Goal: Task Accomplishment & Management: Complete application form

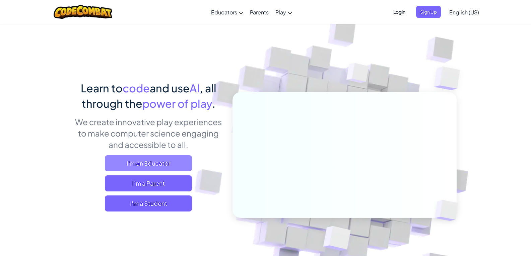
click at [141, 167] on span "I'm an Educator" at bounding box center [148, 163] width 87 height 16
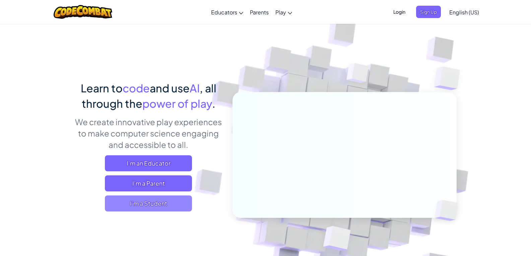
click at [166, 202] on span "I'm a Student" at bounding box center [148, 204] width 87 height 16
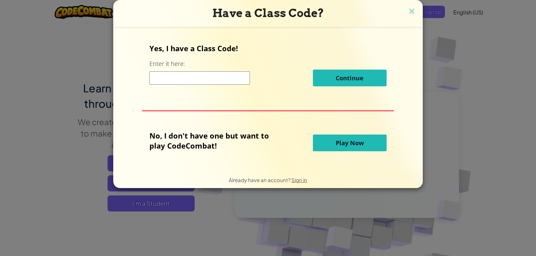
click at [228, 79] on input at bounding box center [199, 77] width 100 height 13
click at [203, 73] on input at bounding box center [199, 77] width 100 height 13
click at [204, 73] on input at bounding box center [199, 77] width 100 height 13
type input "BellCoatMean"
click at [207, 76] on input "BellCoatMean" at bounding box center [199, 77] width 100 height 13
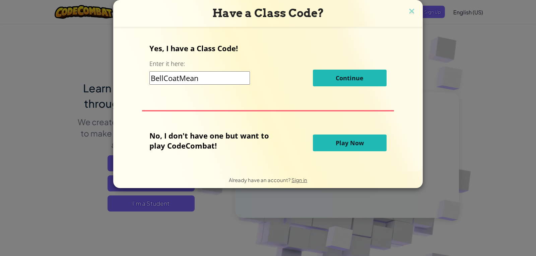
click at [225, 75] on input "BellCoatMean" at bounding box center [199, 77] width 100 height 13
click at [342, 62] on div "Yes, I have a Class Code! Enter it here: BellCoatMean Continue" at bounding box center [267, 67] width 237 height 48
drag, startPoint x: 343, startPoint y: 61, endPoint x: 370, endPoint y: 42, distance: 33.4
click at [343, 60] on div "Yes, I have a Class Code! Enter it here: BellCoatMean Continue" at bounding box center [267, 67] width 237 height 48
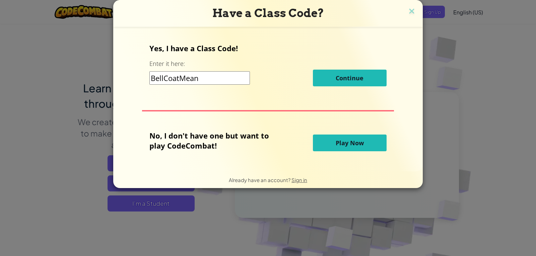
click at [370, 42] on div "Yes, I have a Class Code! Enter it here: BellCoatMean Continue No, I don't have…" at bounding box center [268, 98] width 296 height 131
click at [230, 82] on input "BellCoatMean" at bounding box center [199, 77] width 100 height 13
drag, startPoint x: 314, startPoint y: 172, endPoint x: 312, endPoint y: 182, distance: 9.5
click at [312, 182] on div "Already have an account? Sign in" at bounding box center [267, 179] width 309 height 17
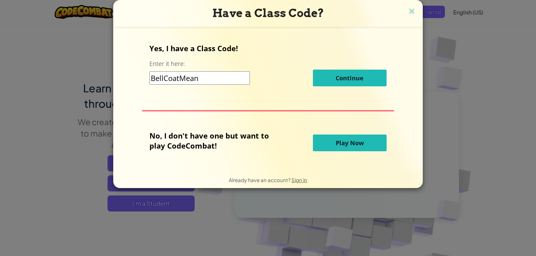
click at [312, 182] on div "Already have an account? Sign in" at bounding box center [267, 179] width 309 height 17
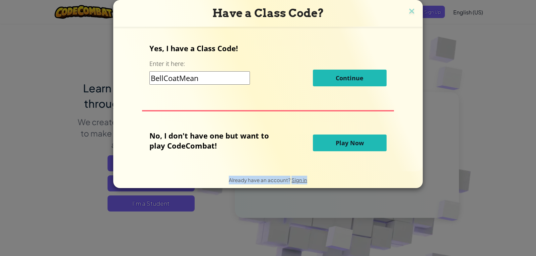
click at [312, 182] on div "Already have an account? Sign in" at bounding box center [267, 179] width 309 height 17
click at [341, 143] on span "Play Now" at bounding box center [350, 143] width 28 height 8
click at [408, 7] on img at bounding box center [411, 12] width 9 height 10
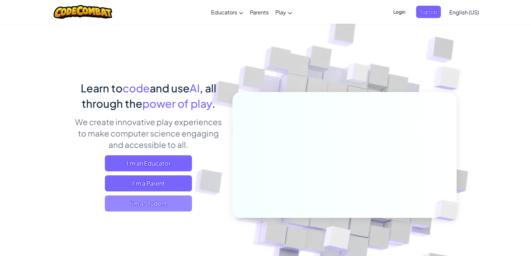
click at [151, 197] on span "I'm a Student" at bounding box center [148, 204] width 87 height 16
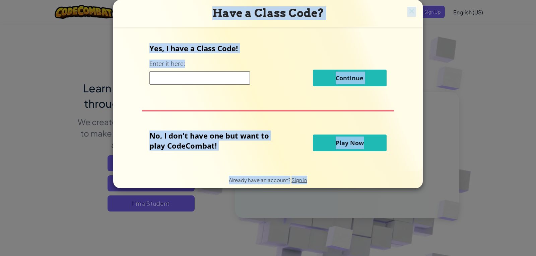
click at [225, 77] on input at bounding box center [199, 77] width 100 height 13
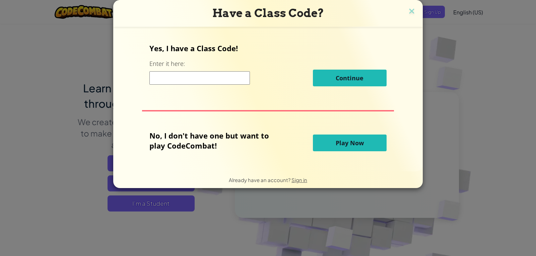
type input "BellCoatMean"
click at [223, 80] on input "BellCoatMean" at bounding box center [199, 77] width 100 height 13
click at [414, 11] on img at bounding box center [411, 12] width 9 height 10
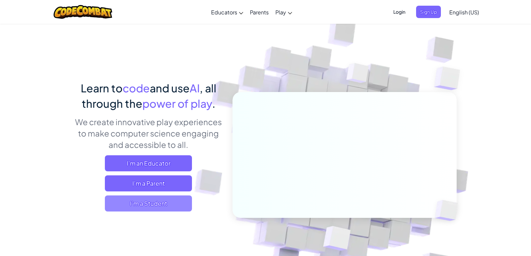
click at [178, 210] on span "I'm a Student" at bounding box center [148, 204] width 87 height 16
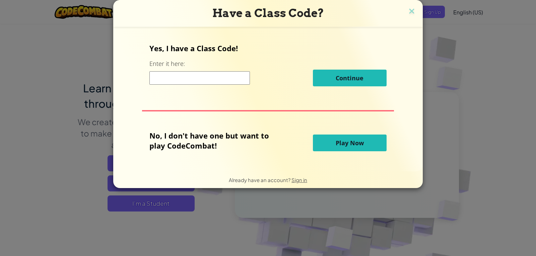
click at [211, 75] on input at bounding box center [199, 77] width 100 height 13
type input "BellCoatMean"
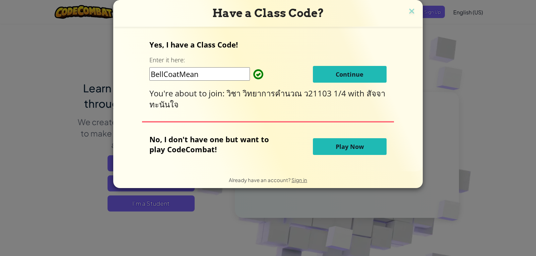
click at [333, 65] on div "Yes, I have a Class Code! Enter it here: BellCoatMean Continue You're about to …" at bounding box center [267, 75] width 237 height 70
click at [336, 72] on span "Continue" at bounding box center [350, 74] width 28 height 8
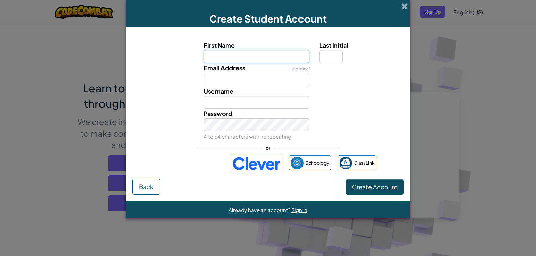
click at [261, 54] on input "First Name" at bounding box center [257, 56] width 106 height 13
click at [261, 62] on input "First Name" at bounding box center [257, 56] width 106 height 13
click at [330, 57] on input "Last Initial" at bounding box center [330, 56] width 23 height 13
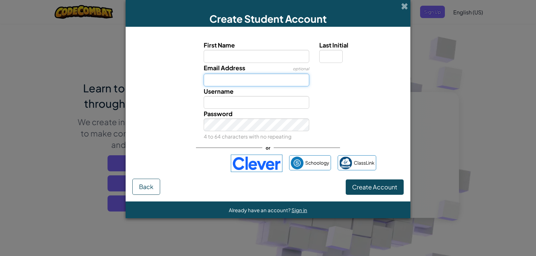
click at [288, 79] on input "Email Address" at bounding box center [257, 80] width 106 height 13
click at [406, 8] on span at bounding box center [404, 6] width 7 height 7
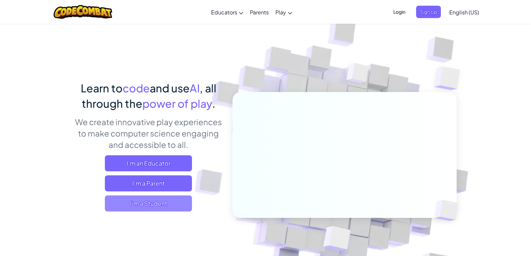
click at [123, 206] on span "I'm a Student" at bounding box center [148, 204] width 87 height 16
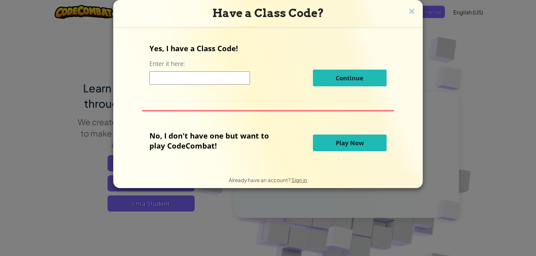
click at [228, 73] on input at bounding box center [199, 77] width 100 height 13
type input "BellCoatMean"
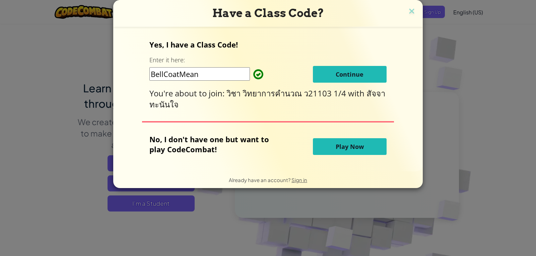
click at [349, 76] on span "Continue" at bounding box center [350, 74] width 28 height 8
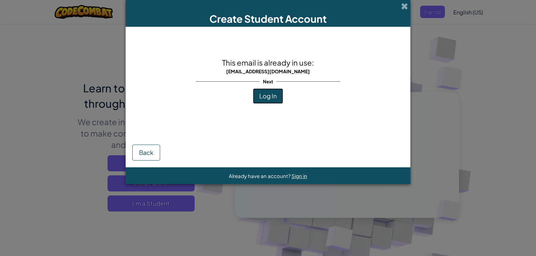
click at [272, 91] on button "Log In" at bounding box center [268, 95] width 30 height 15
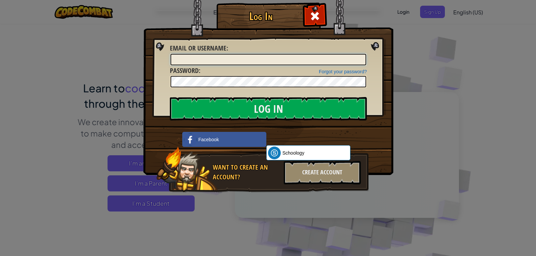
click at [256, 58] on input "Email or Username :" at bounding box center [268, 59] width 196 height 11
